Goal: Task Accomplishment & Management: Manage account settings

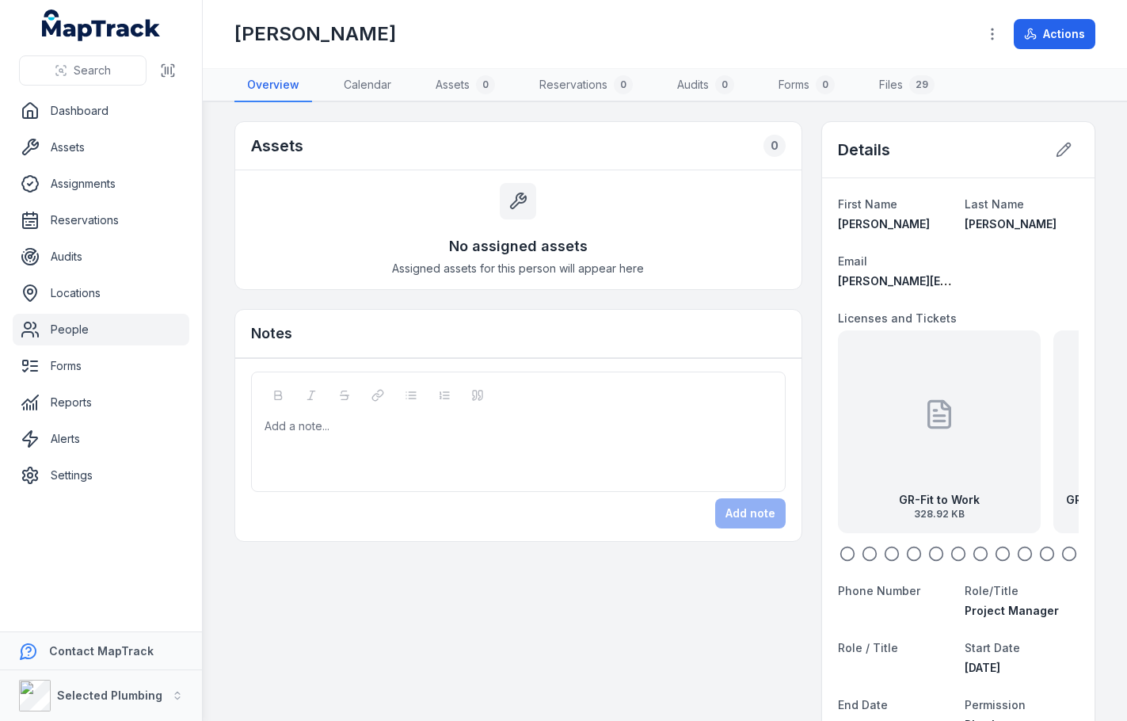
click at [59, 329] on link "People" at bounding box center [101, 330] width 177 height 32
click at [104, 323] on link "People" at bounding box center [101, 330] width 177 height 32
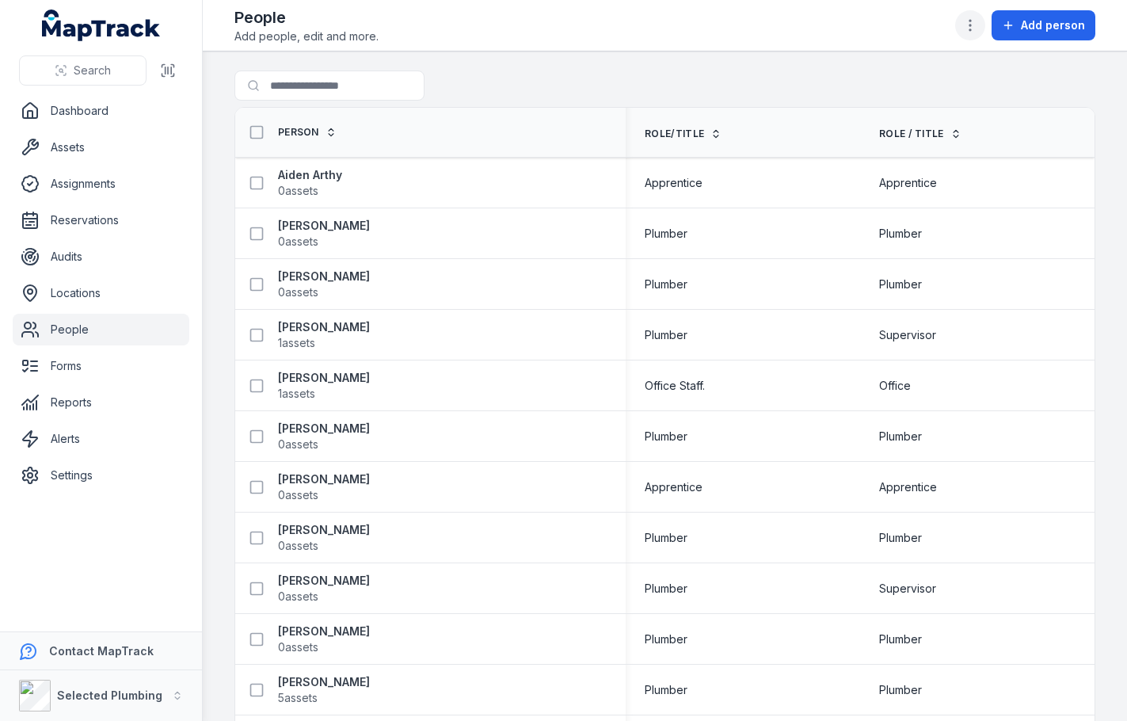
click at [970, 15] on button "button" at bounding box center [970, 25] width 30 height 30
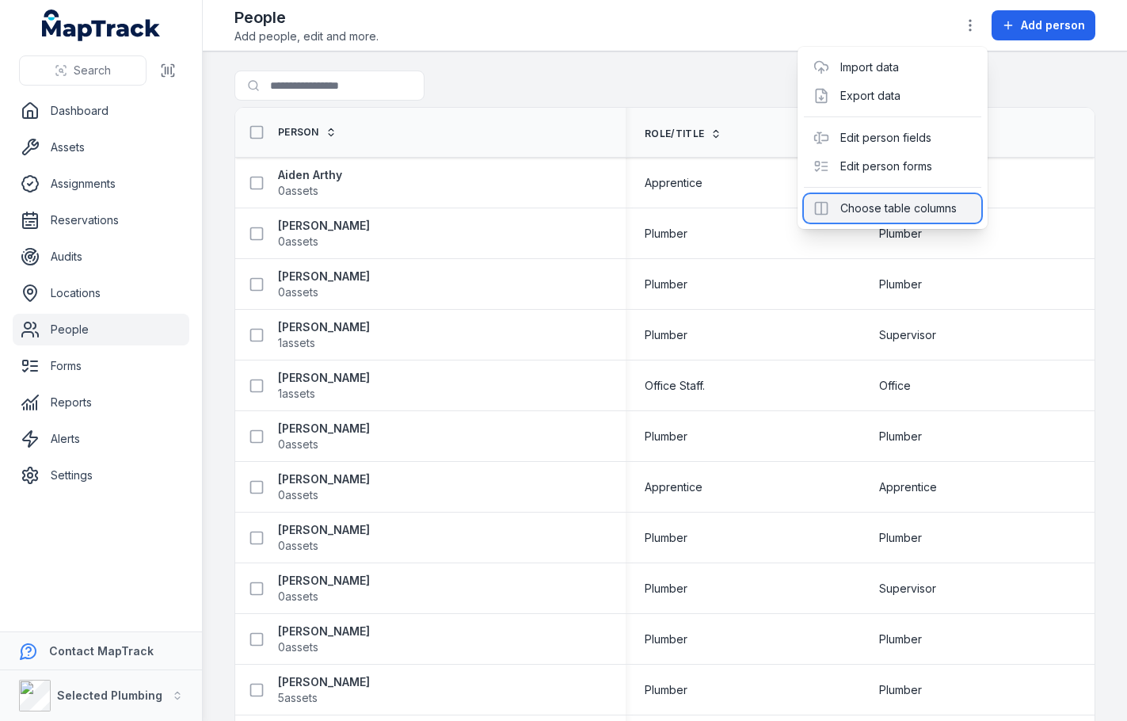
click at [899, 211] on div "Choose table columns" at bounding box center [892, 208] width 177 height 29
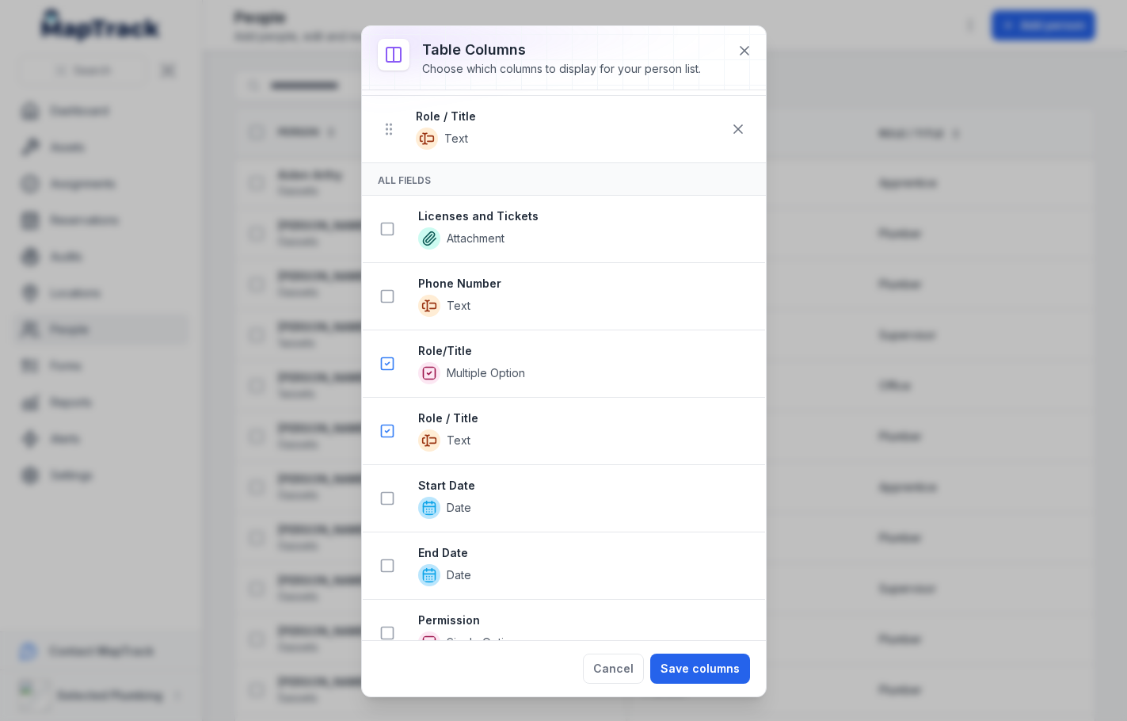
scroll to position [158, 0]
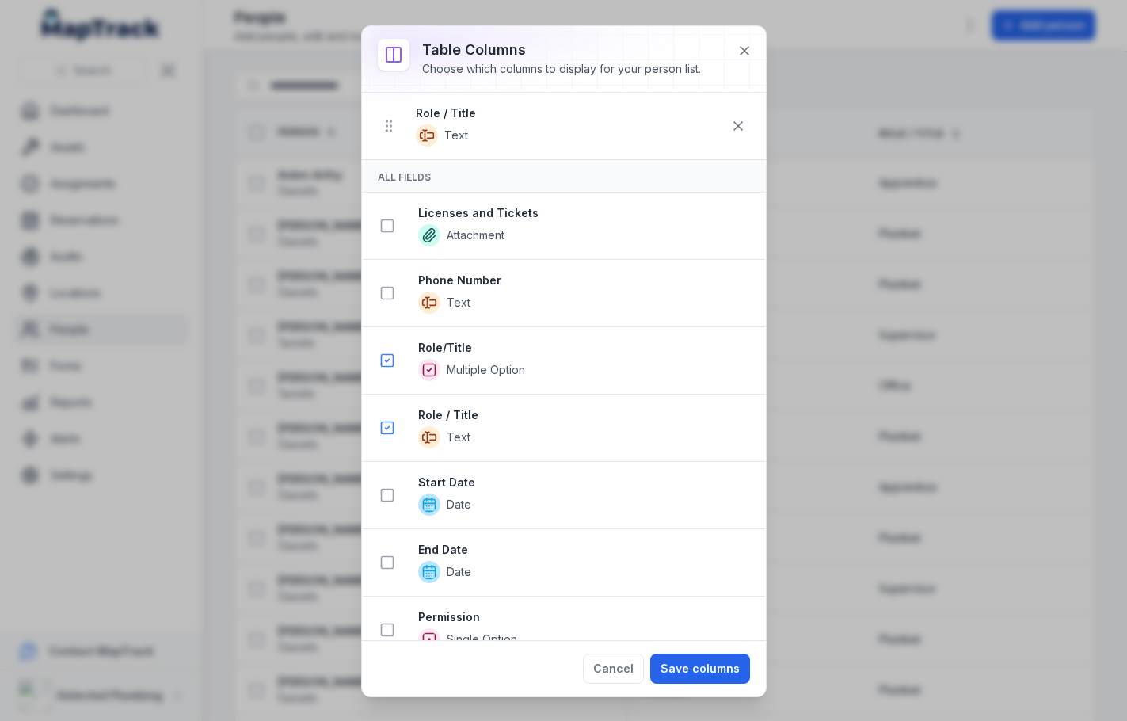
click at [702, 661] on button "Save columns" at bounding box center [700, 668] width 100 height 30
